Goal: Task Accomplishment & Management: Use online tool/utility

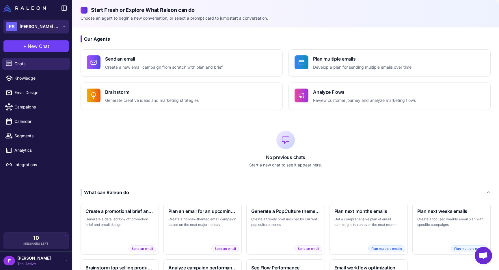
click at [66, 30] on button "FS Flora Sophia Botanicals" at bounding box center [35, 27] width 65 height 14
click at [125, 34] on div "Our Agents Send an email Create a new email campaign from scratch with plan and…" at bounding box center [285, 173] width 426 height 292
click at [56, 264] on div "F francesco Trial Active" at bounding box center [35, 261] width 65 height 12
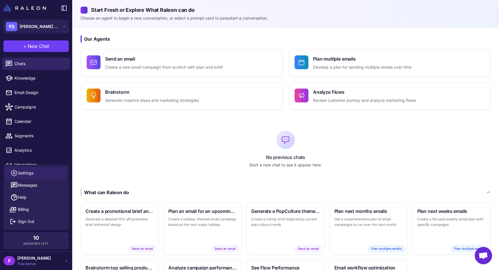
click at [29, 175] on span "Settings" at bounding box center [26, 173] width 16 height 6
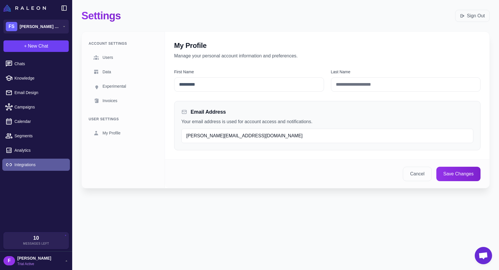
click at [29, 159] on link "Integrations" at bounding box center [36, 165] width 68 height 12
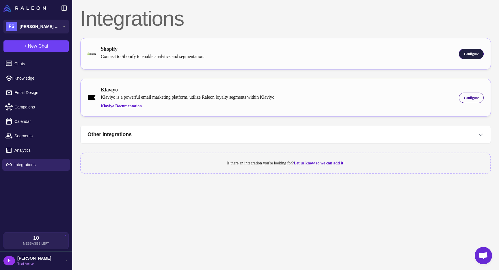
click at [465, 55] on span "Configure" at bounding box center [471, 53] width 15 height 5
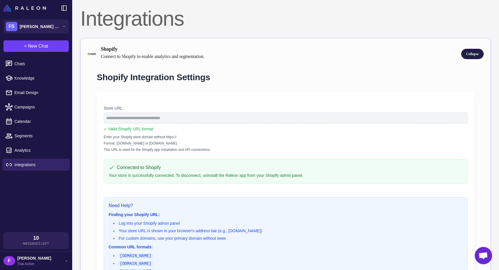
click at [472, 56] on div "Collapse" at bounding box center [472, 54] width 23 height 10
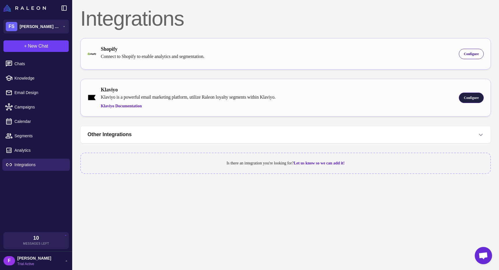
click at [467, 100] on span "Configure" at bounding box center [471, 97] width 15 height 5
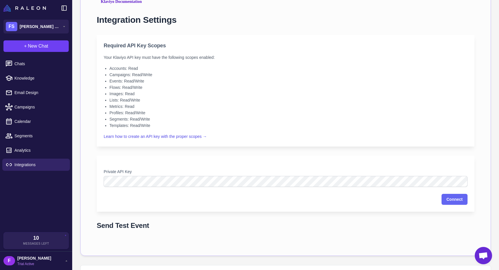
scroll to position [106, 0]
click at [448, 196] on button "Connect" at bounding box center [455, 198] width 26 height 11
click at [387, 105] on li "Metrics: Read" at bounding box center [288, 105] width 358 height 6
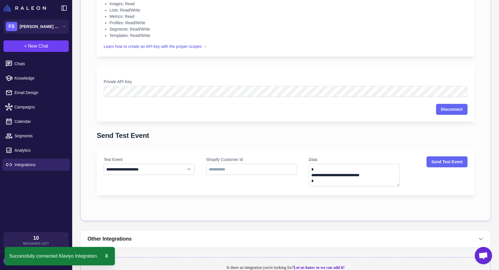
scroll to position [195, 0]
click at [185, 167] on select "**********" at bounding box center [149, 169] width 91 height 11
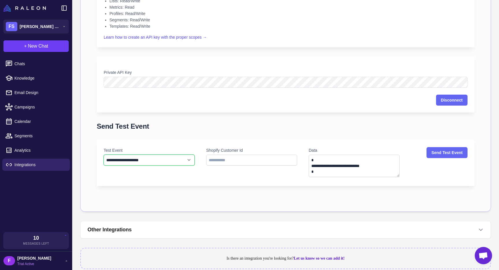
scroll to position [206, 0]
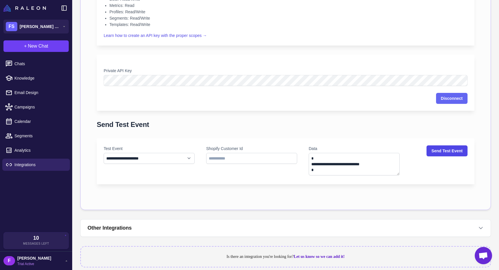
click at [446, 152] on button "Send Test Event" at bounding box center [446, 151] width 41 height 11
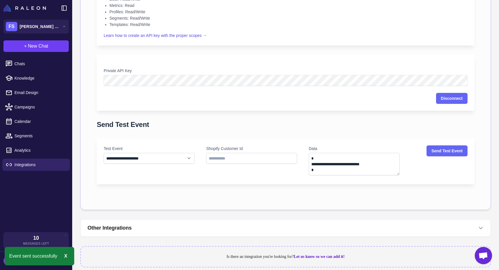
click at [404, 119] on div "**********" at bounding box center [285, 53] width 396 height 299
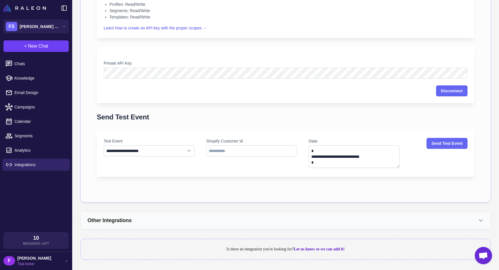
click at [378, 224] on button "Other Integrations" at bounding box center [286, 220] width 410 height 17
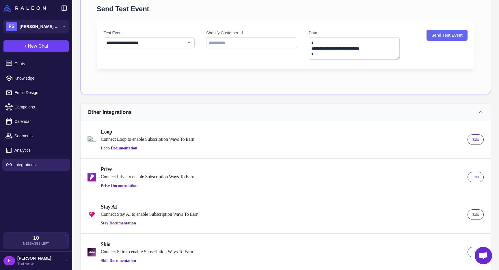
scroll to position [233, 0]
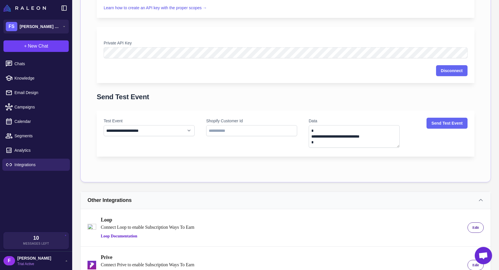
click at [429, 201] on button "Other Integrations" at bounding box center [286, 200] width 410 height 17
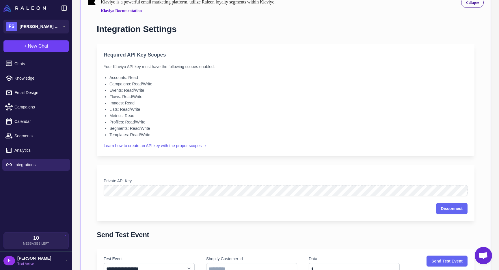
scroll to position [0, 0]
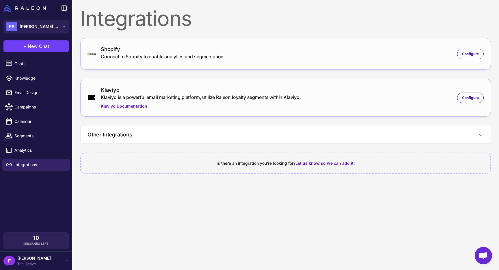
click at [375, 107] on div "Klaviyo Klaviyo is a powerful email marketing platform, utilize Raleon loyalty …" at bounding box center [285, 97] width 396 height 23
click at [468, 55] on span "Configure" at bounding box center [470, 53] width 17 height 5
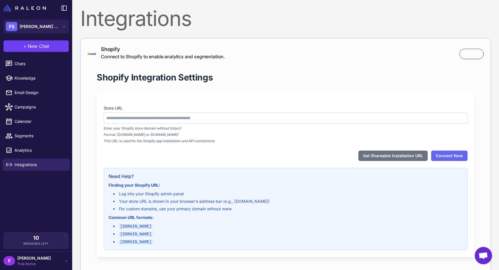
type input "**********"
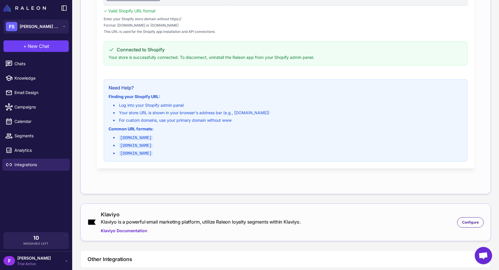
scroll to position [156, 0]
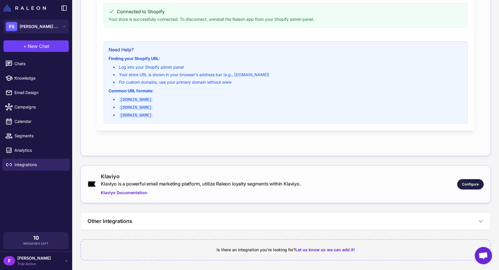
click at [466, 182] on span "Configure" at bounding box center [470, 184] width 17 height 5
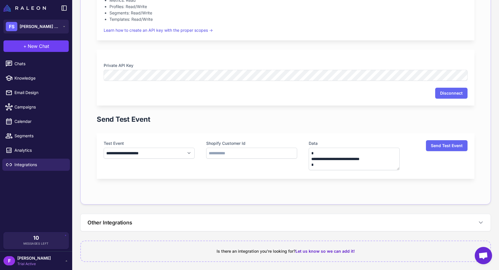
scroll to position [455, 0]
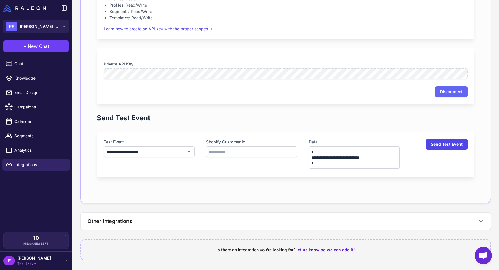
click at [450, 144] on button "Send Test Event" at bounding box center [447, 144] width 42 height 11
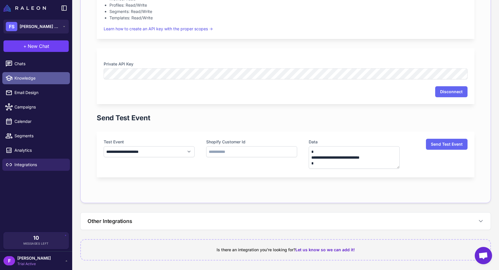
click at [38, 78] on span "Knowledge" at bounding box center [39, 78] width 51 height 6
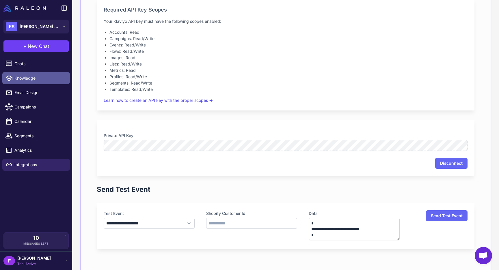
select select
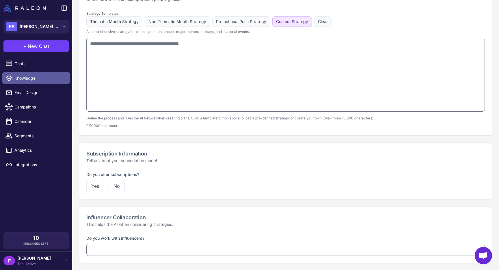
type textarea "**********"
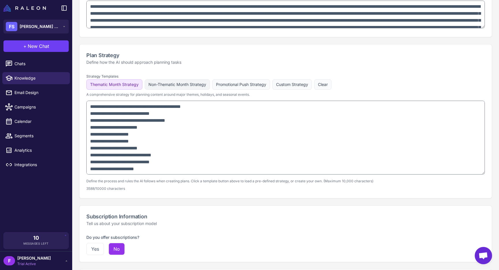
click at [165, 83] on button "Non-Thematic Month Strategy" at bounding box center [177, 84] width 65 height 10
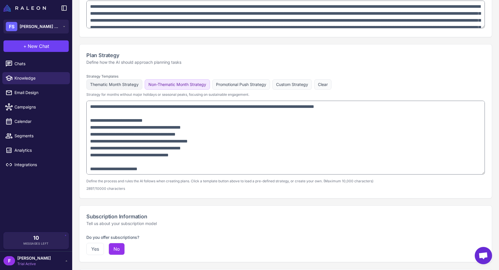
click at [133, 88] on button "Thematic Month Strategy" at bounding box center [114, 84] width 56 height 10
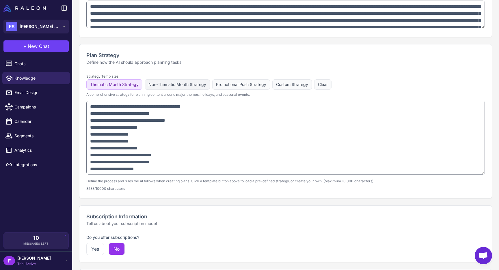
click at [175, 88] on button "Non-Thematic Month Strategy" at bounding box center [177, 84] width 65 height 10
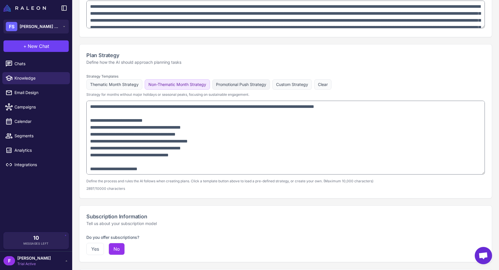
click at [226, 85] on button "Promotional Push Strategy" at bounding box center [241, 84] width 58 height 10
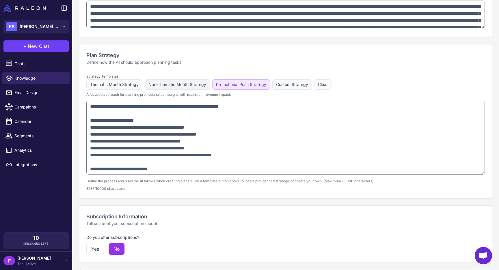
click at [172, 85] on button "Non-Thematic Month Strategy" at bounding box center [177, 84] width 65 height 10
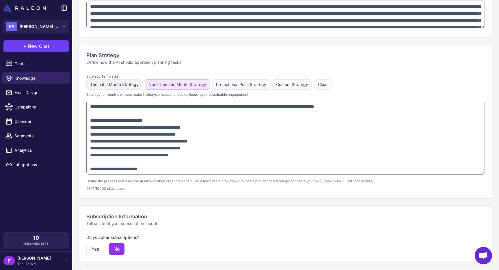
click at [128, 85] on button "Thematic Month Strategy" at bounding box center [114, 84] width 56 height 10
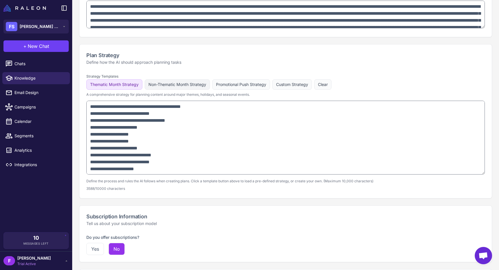
click at [162, 87] on button "Non-Thematic Month Strategy" at bounding box center [177, 84] width 65 height 10
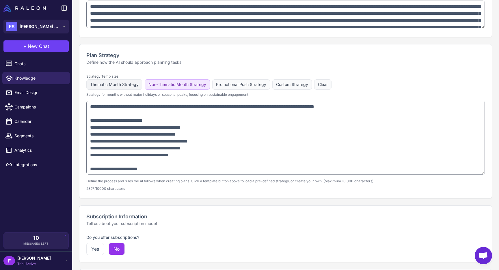
click at [118, 86] on button "Thematic Month Strategy" at bounding box center [114, 84] width 56 height 10
type textarea "**********"
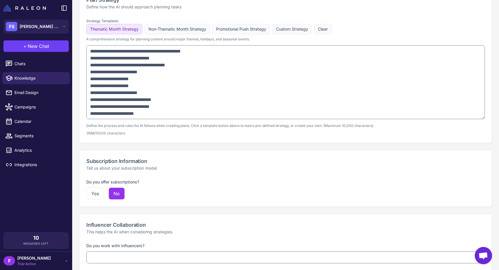
scroll to position [383, 0]
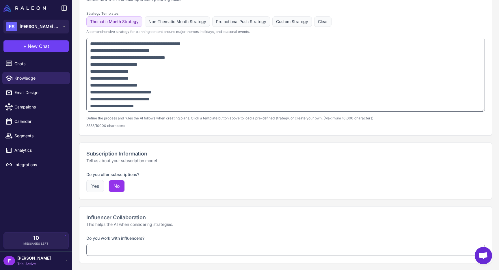
click at [97, 188] on button "Yes" at bounding box center [95, 186] width 18 height 12
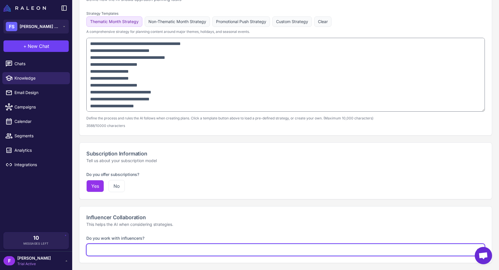
click at [150, 253] on select "**********" at bounding box center [285, 250] width 398 height 12
select select "*********"
click at [86, 244] on select "**********" at bounding box center [285, 250] width 398 height 12
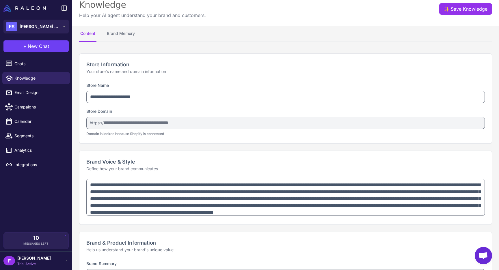
scroll to position [0, 0]
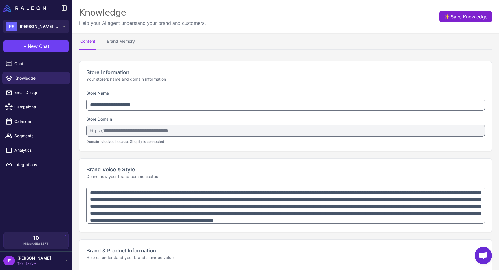
click at [457, 20] on button "✨ Save Knowledge" at bounding box center [465, 17] width 53 height 12
click at [119, 38] on button "Brand Memory" at bounding box center [121, 41] width 30 height 16
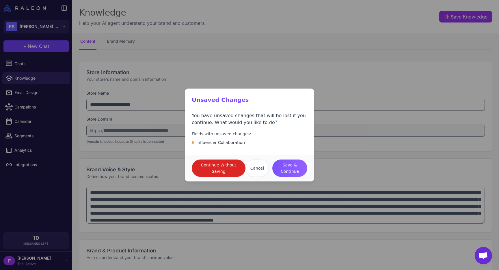
click at [291, 168] on span "Save & Continue" at bounding box center [290, 168] width 26 height 13
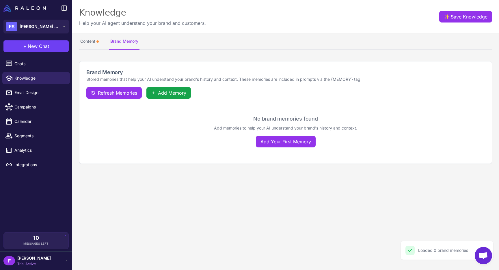
click at [142, 57] on div "Brand Memory Stored memories that help your AI understand your brand's history …" at bounding box center [285, 112] width 427 height 117
click at [118, 98] on button "Refresh Memories" at bounding box center [113, 93] width 55 height 12
click at [29, 64] on span "Chats" at bounding box center [39, 64] width 51 height 6
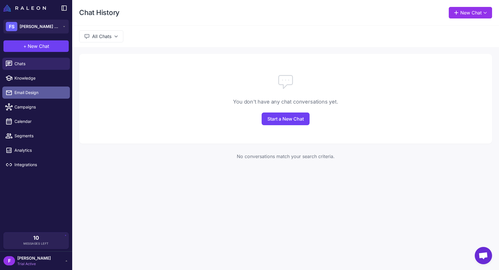
click at [38, 97] on link "Email Design" at bounding box center [36, 93] width 68 height 12
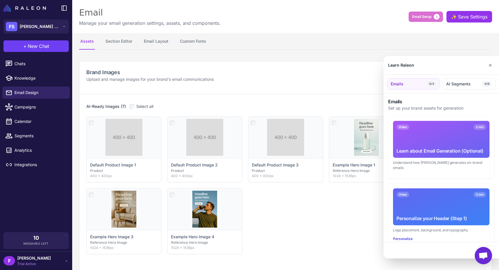
click at [39, 49] on div at bounding box center [249, 135] width 499 height 270
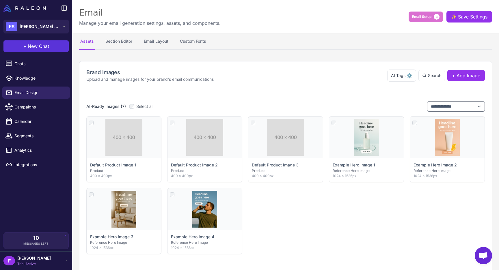
click at [35, 43] on span "New Chat" at bounding box center [38, 46] width 21 height 7
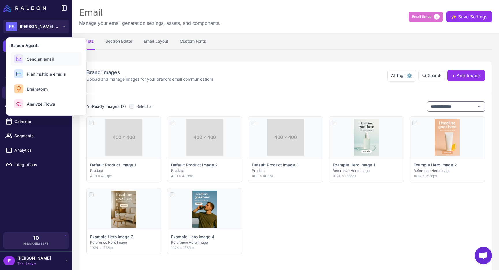
click at [43, 59] on span "Send an email" at bounding box center [40, 59] width 27 height 6
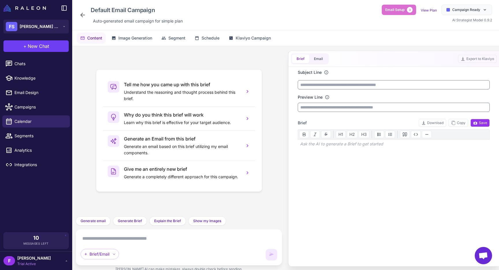
click at [94, 240] on textarea at bounding box center [179, 238] width 197 height 9
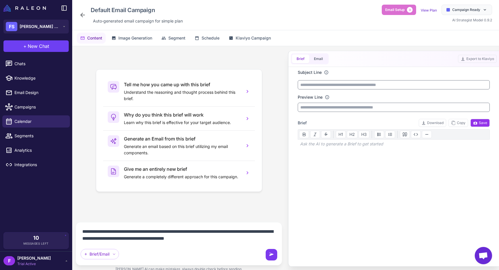
type textarea "**********"
click at [275, 256] on button at bounding box center [272, 255] width 12 height 12
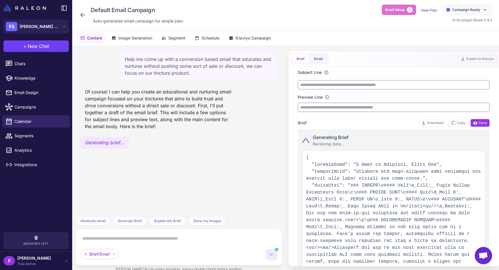
type input "**********"
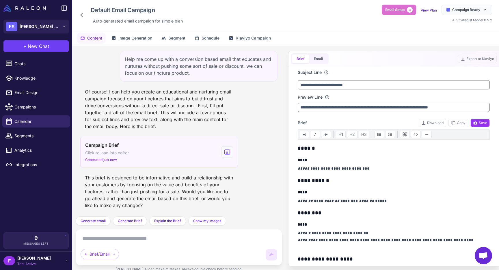
click at [105, 161] on span "Generated just now" at bounding box center [101, 159] width 32 height 5
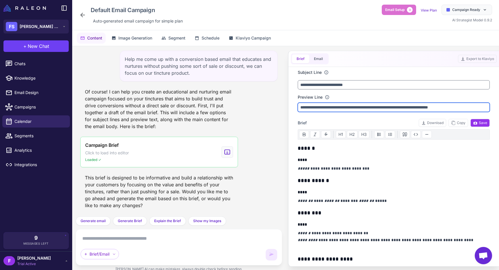
drag, startPoint x: 321, startPoint y: 109, endPoint x: 284, endPoint y: 108, distance: 36.7
click at [284, 108] on div "Help me come up with a conversion based email that educates and nurtures withou…" at bounding box center [285, 161] width 427 height 230
click at [344, 109] on input "**********" at bounding box center [394, 107] width 192 height 9
click at [419, 109] on input "**********" at bounding box center [394, 107] width 192 height 9
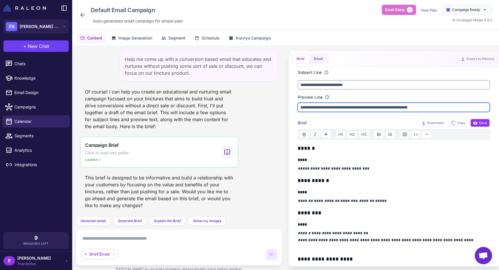
click at [419, 109] on input "**********" at bounding box center [394, 107] width 192 height 9
type input "**********"
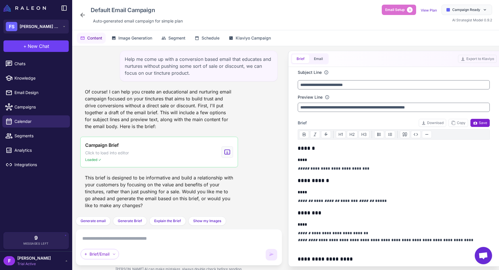
click at [483, 125] on span "Save" at bounding box center [480, 122] width 14 height 5
click at [323, 62] on button "Email" at bounding box center [318, 59] width 18 height 9
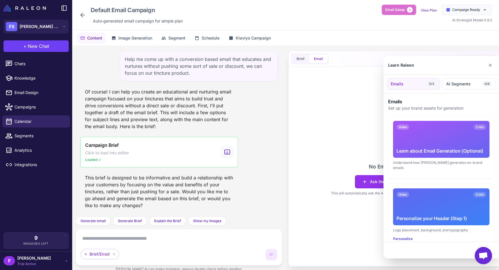
click at [314, 141] on div at bounding box center [249, 135] width 499 height 270
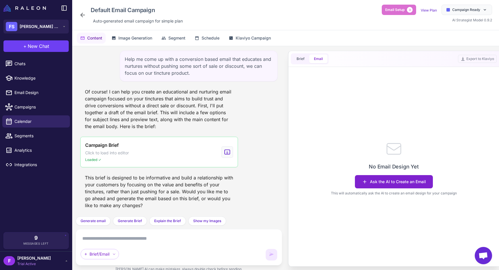
click at [383, 182] on button "Ask the AI to Create an Email" at bounding box center [394, 181] width 78 height 13
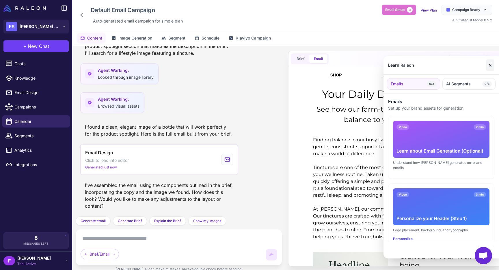
click at [493, 65] on button "✕" at bounding box center [490, 65] width 8 height 12
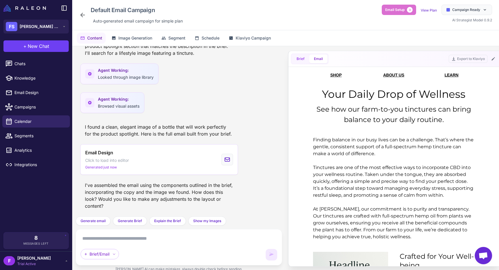
click at [299, 60] on button "Brief" at bounding box center [300, 59] width 17 height 9
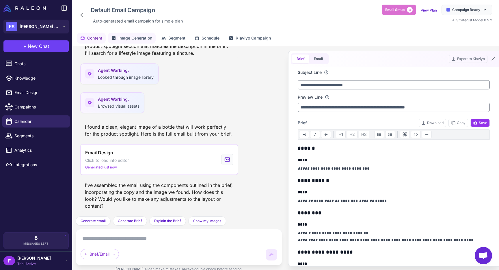
click at [129, 39] on span "Image Generation" at bounding box center [135, 38] width 34 height 6
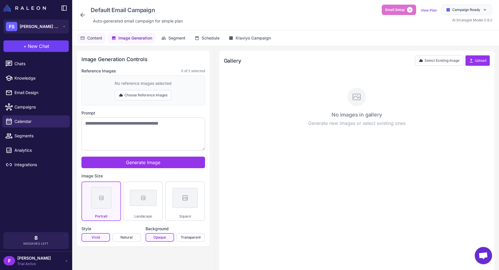
click at [99, 40] on span "Content" at bounding box center [94, 38] width 15 height 6
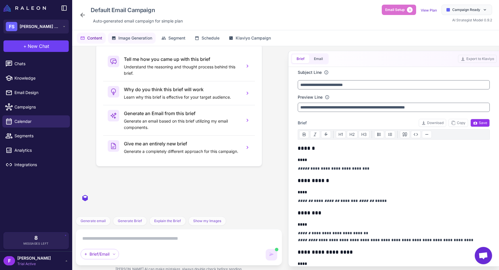
scroll to position [218, 0]
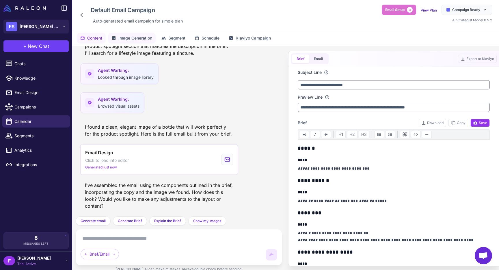
click at [130, 39] on span "Image Generation" at bounding box center [135, 38] width 34 height 6
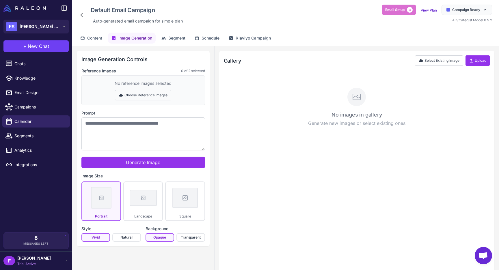
click at [149, 95] on button "Choose Reference Images" at bounding box center [143, 95] width 56 height 10
click at [146, 98] on button "Done Selecting" at bounding box center [143, 95] width 38 height 10
click at [144, 67] on div "Image Generation Controls Reference Images 0 of 2 selected No reference images …" at bounding box center [143, 149] width 133 height 196
click at [137, 97] on button "Choose Reference Images" at bounding box center [143, 95] width 56 height 10
click at [155, 129] on textarea "Prompt" at bounding box center [143, 134] width 124 height 33
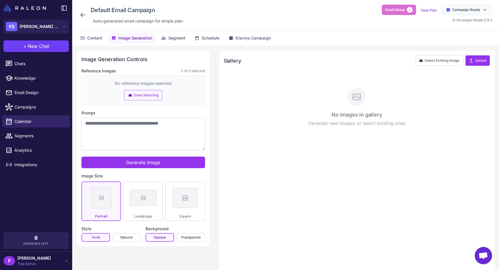
click at [140, 96] on button "Done Selecting" at bounding box center [143, 95] width 38 height 10
click at [168, 38] on button "Segment" at bounding box center [173, 38] width 31 height 11
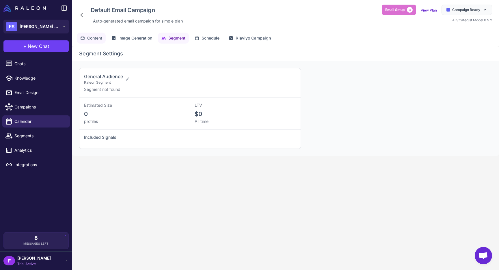
click at [94, 43] on button "Content" at bounding box center [91, 38] width 29 height 11
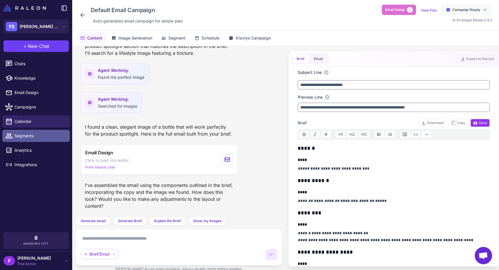
click at [38, 139] on span "Segments" at bounding box center [39, 136] width 51 height 6
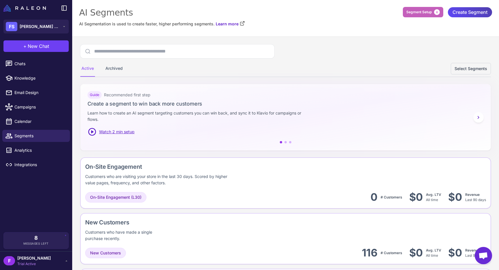
click at [423, 12] on span "Segment Setup" at bounding box center [418, 12] width 25 height 5
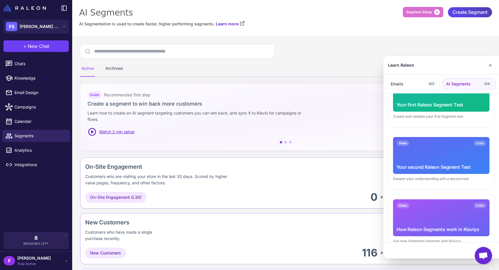
scroll to position [109, 0]
click at [472, 81] on button "AI Segments 0/6" at bounding box center [468, 84] width 53 height 12
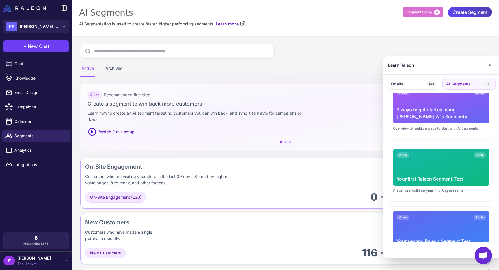
scroll to position [37, 0]
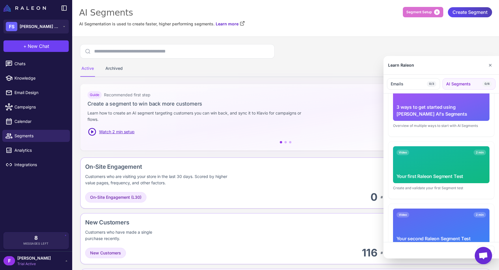
click at [433, 113] on div "3 ways to get started using Raleon AI's Segments" at bounding box center [441, 111] width 90 height 14
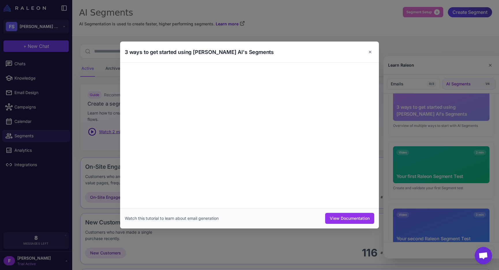
click at [422, 69] on div at bounding box center [249, 135] width 499 height 270
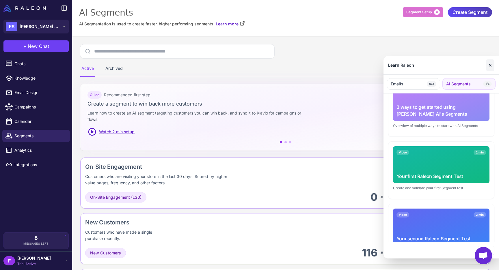
click at [491, 64] on button "✕" at bounding box center [490, 65] width 8 height 12
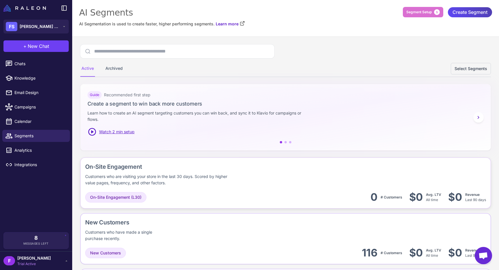
click at [253, 176] on div "On-Site Engagement Customers who are visiting your store in the last 30 days. S…" at bounding box center [197, 175] width 224 height 24
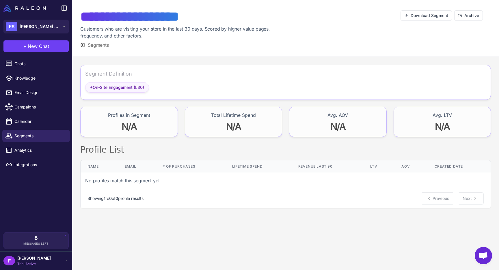
click at [134, 88] on span "+ On-Site Engagement (L30)" at bounding box center [117, 87] width 54 height 6
click at [118, 71] on div "Segment Definition" at bounding box center [108, 74] width 47 height 8
click at [98, 46] on span "Segments" at bounding box center [98, 45] width 21 height 7
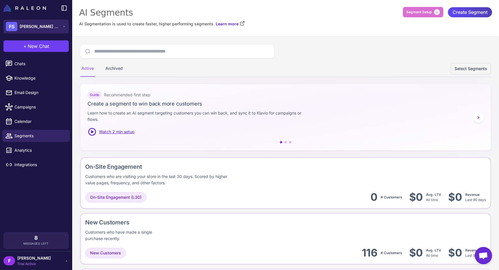
click at [32, 22] on div "FS Flora Sophia Botanicals" at bounding box center [33, 26] width 54 height 9
click at [42, 9] on img at bounding box center [24, 8] width 42 height 7
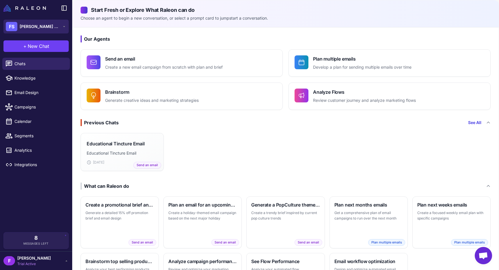
click at [31, 29] on span "[PERSON_NAME] Botanicals" at bounding box center [40, 26] width 40 height 6
click at [40, 10] on img at bounding box center [24, 8] width 42 height 7
click at [68, 8] on button at bounding box center [63, 7] width 9 height 9
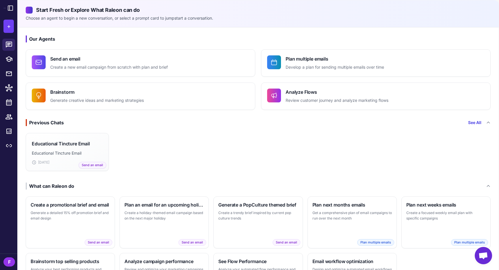
click at [5, 14] on div at bounding box center [8, 8] width 17 height 16
click at [9, 6] on icon at bounding box center [10, 8] width 5 height 5
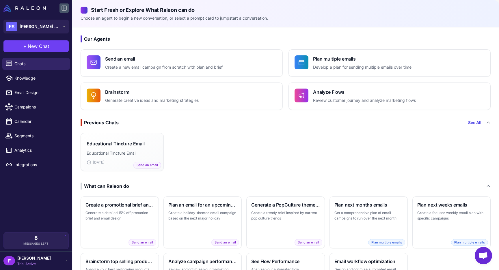
click at [41, 260] on div "F francesco Trial Active" at bounding box center [35, 261] width 65 height 12
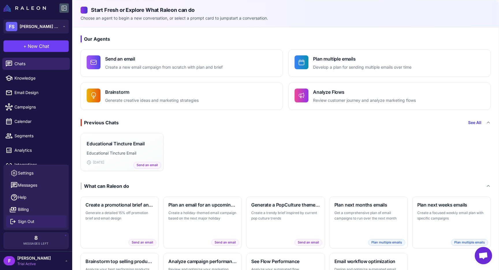
click at [27, 219] on span "Sign Out" at bounding box center [26, 222] width 16 height 6
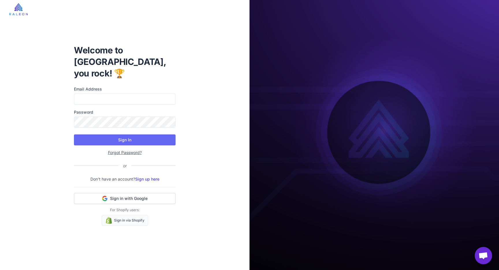
type input "**********"
click at [122, 135] on button "Sign In" at bounding box center [125, 140] width 102 height 11
